Goal: Task Accomplishment & Management: Use online tool/utility

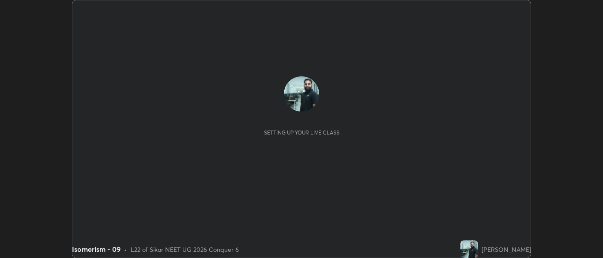
scroll to position [258, 603]
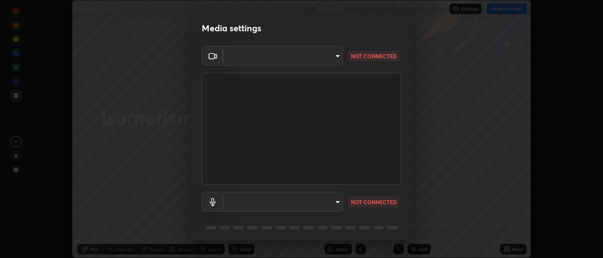
type input "a82f1159cc2de1dfb654565184927a2b1c4e6344563cfa620130f7652aa5f2eb"
type input "5b9ac67defbd3ade7979d2e0d2df89982ebc024a164e5e697172193f278ad1a3"
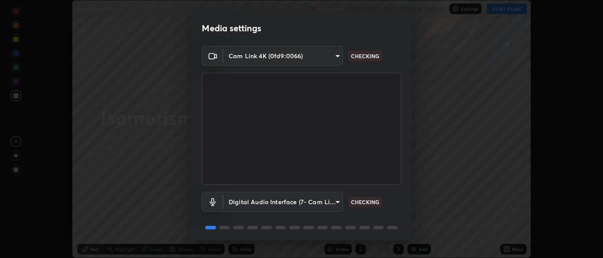
scroll to position [31, 0]
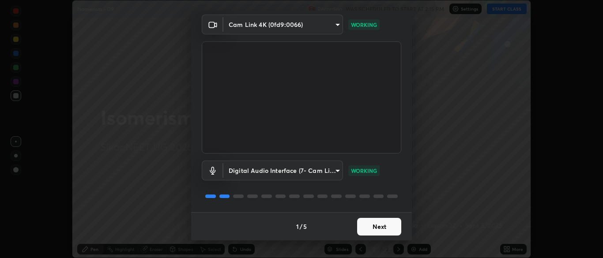
click at [384, 230] on button "Next" at bounding box center [379, 227] width 44 height 18
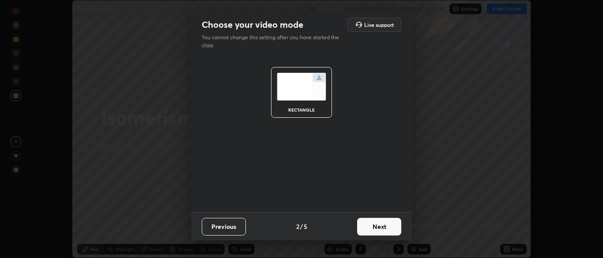
click at [387, 228] on button "Next" at bounding box center [379, 227] width 44 height 18
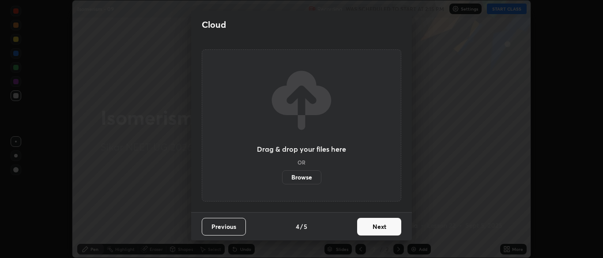
click at [384, 230] on button "Next" at bounding box center [379, 227] width 44 height 18
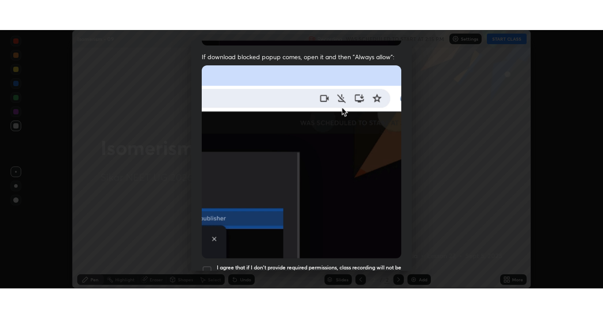
scroll to position [212, 0]
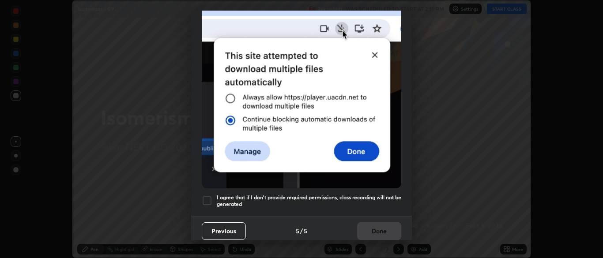
click at [350, 200] on h5 "I agree that if I don't provide required permissions, class recording will not …" at bounding box center [309, 201] width 185 height 14
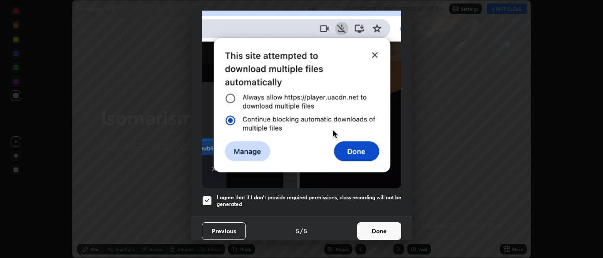
click at [374, 231] on button "Done" at bounding box center [379, 232] width 44 height 18
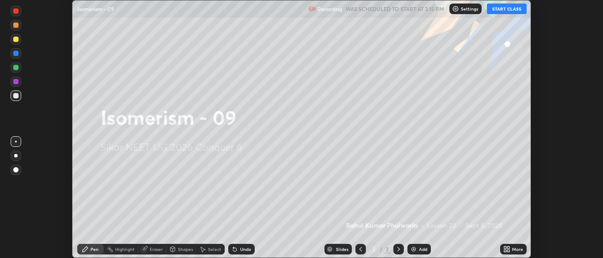
click at [505, 248] on icon at bounding box center [505, 248] width 2 height 2
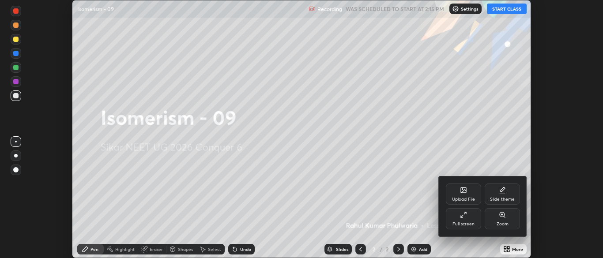
click at [459, 219] on div "Full screen" at bounding box center [463, 219] width 35 height 21
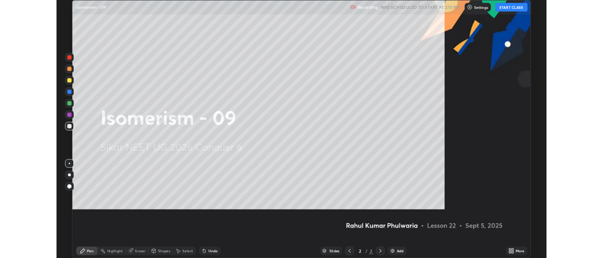
scroll to position [318, 603]
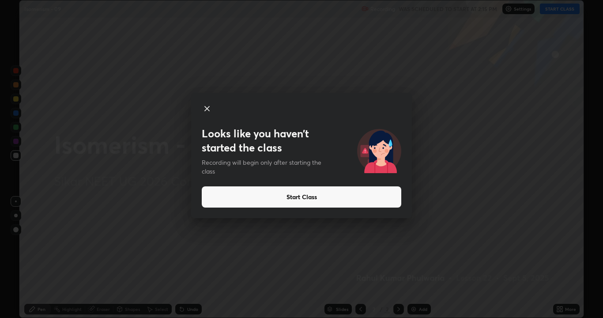
click at [320, 197] on button "Start Class" at bounding box center [302, 196] width 200 height 21
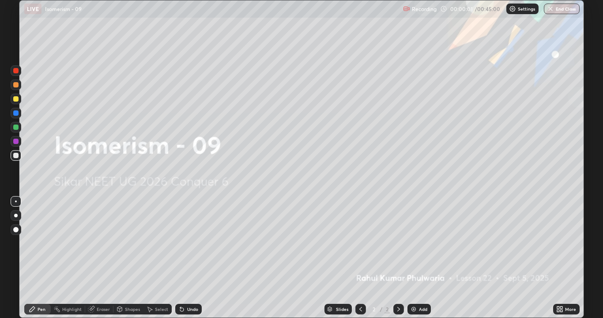
click at [413, 258] on img at bounding box center [413, 309] width 7 height 7
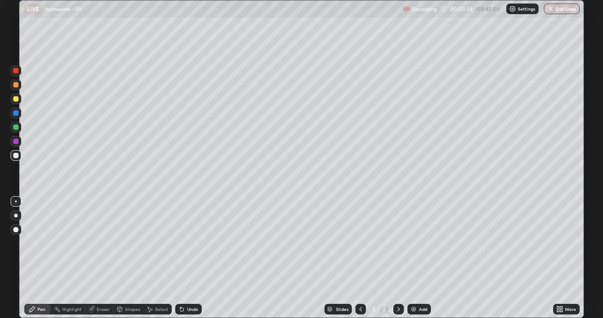
click at [15, 129] on div at bounding box center [15, 127] width 5 height 5
click at [15, 157] on div at bounding box center [15, 155] width 5 height 5
click at [414, 258] on img at bounding box center [413, 309] width 7 height 7
click at [16, 128] on div at bounding box center [15, 127] width 5 height 5
click at [15, 155] on div at bounding box center [15, 155] width 5 height 5
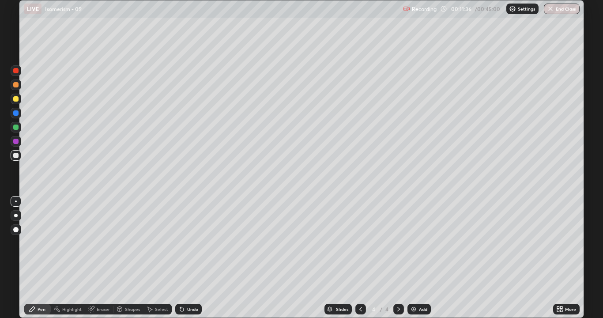
click at [420, 258] on div "Add" at bounding box center [423, 309] width 8 height 4
click at [17, 129] on div at bounding box center [15, 127] width 5 height 5
click at [14, 155] on div at bounding box center [15, 155] width 5 height 5
click at [412, 258] on img at bounding box center [413, 309] width 7 height 7
click at [14, 125] on div at bounding box center [15, 127] width 5 height 5
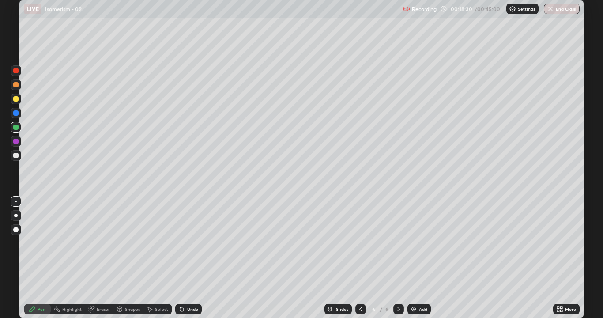
click at [16, 156] on div at bounding box center [15, 155] width 5 height 5
click at [421, 258] on div "Add" at bounding box center [423, 309] width 8 height 4
click at [415, 258] on img at bounding box center [413, 309] width 7 height 7
click at [360, 258] on icon at bounding box center [360, 309] width 7 height 7
click at [398, 258] on icon at bounding box center [398, 309] width 7 height 7
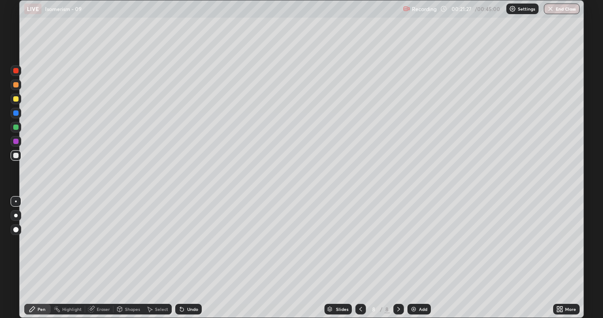
click at [360, 258] on icon at bounding box center [360, 309] width 7 height 7
click at [401, 258] on icon at bounding box center [398, 309] width 7 height 7
click at [364, 258] on div at bounding box center [361, 309] width 11 height 11
click at [360, 258] on icon at bounding box center [360, 309] width 7 height 7
click at [397, 258] on icon at bounding box center [398, 309] width 7 height 7
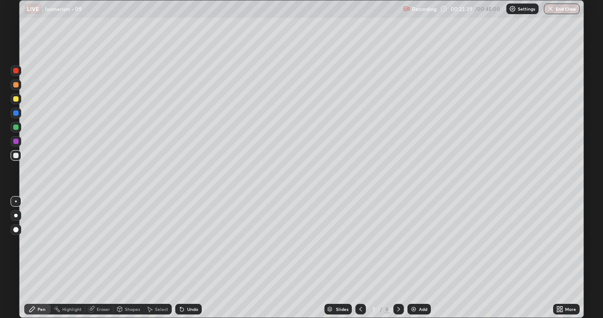
click at [399, 258] on icon at bounding box center [398, 309] width 7 height 7
click at [398, 258] on icon at bounding box center [398, 309] width 7 height 7
click at [360, 258] on icon at bounding box center [360, 309] width 7 height 7
click at [398, 258] on icon at bounding box center [398, 309] width 7 height 7
click at [361, 258] on icon at bounding box center [361, 309] width 3 height 4
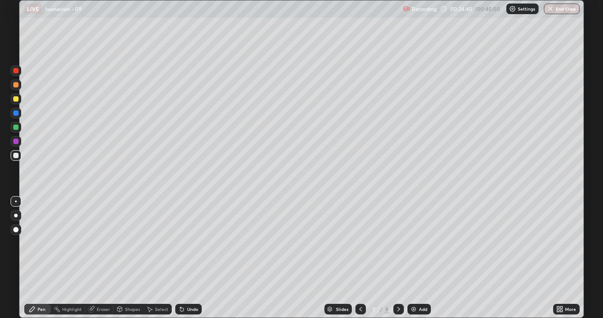
click at [398, 258] on icon at bounding box center [399, 309] width 3 height 4
click at [398, 258] on icon at bounding box center [398, 309] width 7 height 7
click at [419, 258] on div "Add" at bounding box center [423, 309] width 8 height 4
click at [364, 258] on div at bounding box center [361, 309] width 11 height 11
click at [360, 258] on icon at bounding box center [360, 309] width 7 height 7
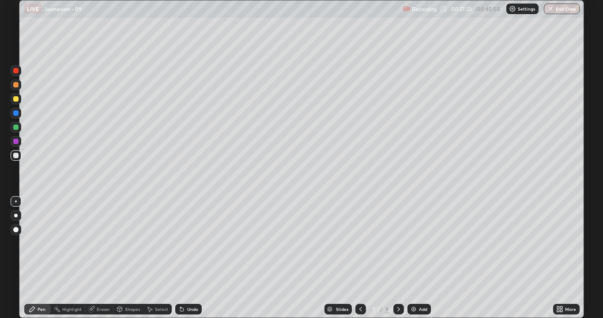
click at [397, 258] on icon at bounding box center [398, 309] width 7 height 7
click at [398, 258] on icon at bounding box center [398, 309] width 7 height 7
click at [413, 258] on img at bounding box center [413, 309] width 7 height 7
click at [563, 13] on button "End Class" at bounding box center [562, 9] width 36 height 11
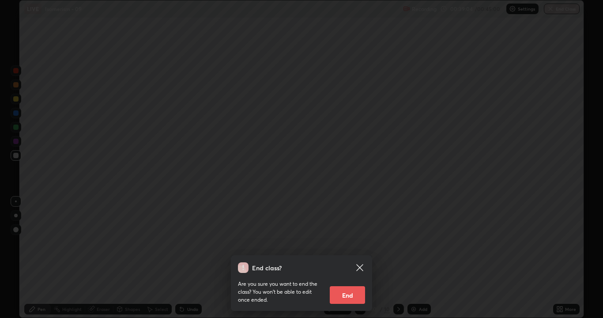
click at [361, 258] on button "End" at bounding box center [347, 295] width 35 height 18
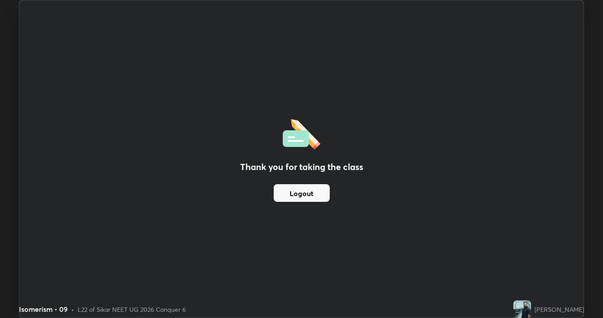
click at [329, 186] on button "Logout" at bounding box center [302, 193] width 56 height 18
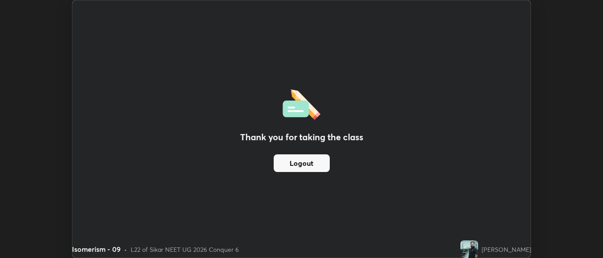
scroll to position [43918, 43573]
